Goal: Find specific page/section: Find specific page/section

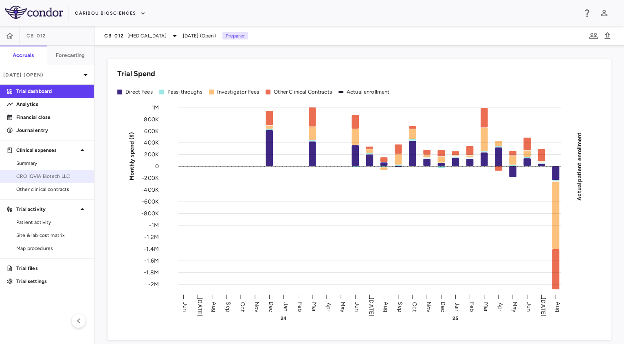
click at [42, 175] on span "CRO IQVIA Biotech LLC" at bounding box center [51, 176] width 71 height 7
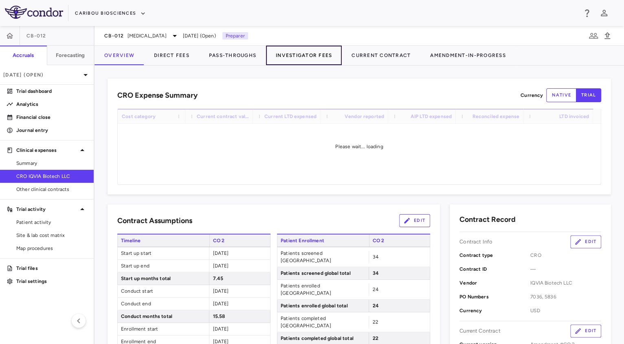
click at [313, 51] on button "Investigator Fees" at bounding box center [304, 56] width 76 height 20
